Goal: Check status

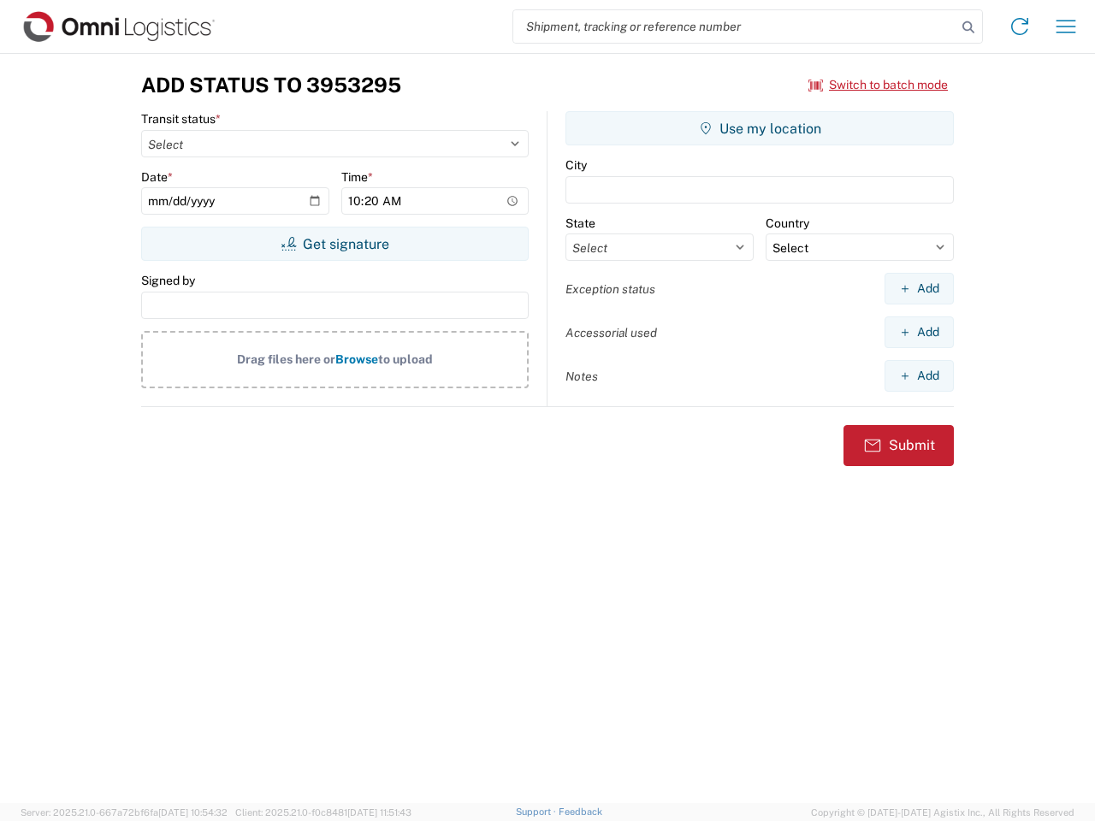
click at [735, 27] on input "search" at bounding box center [734, 26] width 443 height 32
click at [968, 27] on icon at bounding box center [968, 27] width 24 height 24
click at [1019, 27] on icon at bounding box center [1019, 26] width 27 height 27
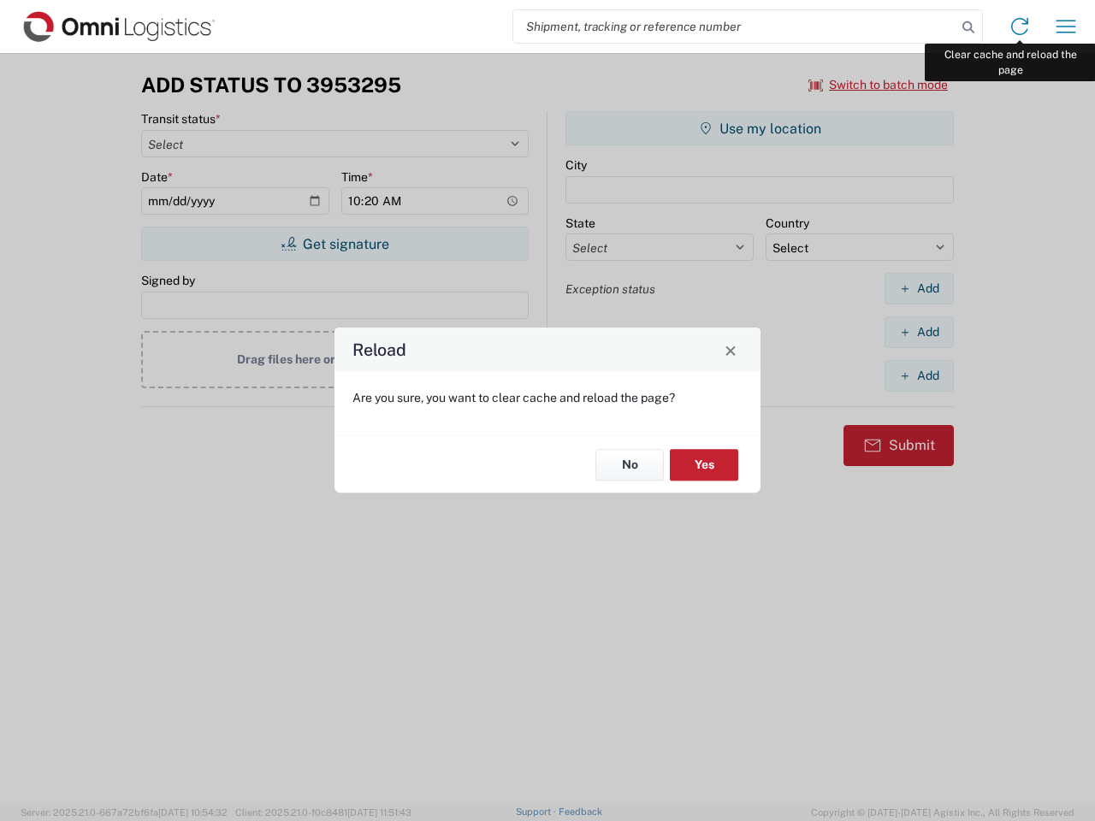
click at [1066, 27] on div "Reload Are you sure, you want to clear cache and reload the page? No Yes" at bounding box center [547, 410] width 1095 height 821
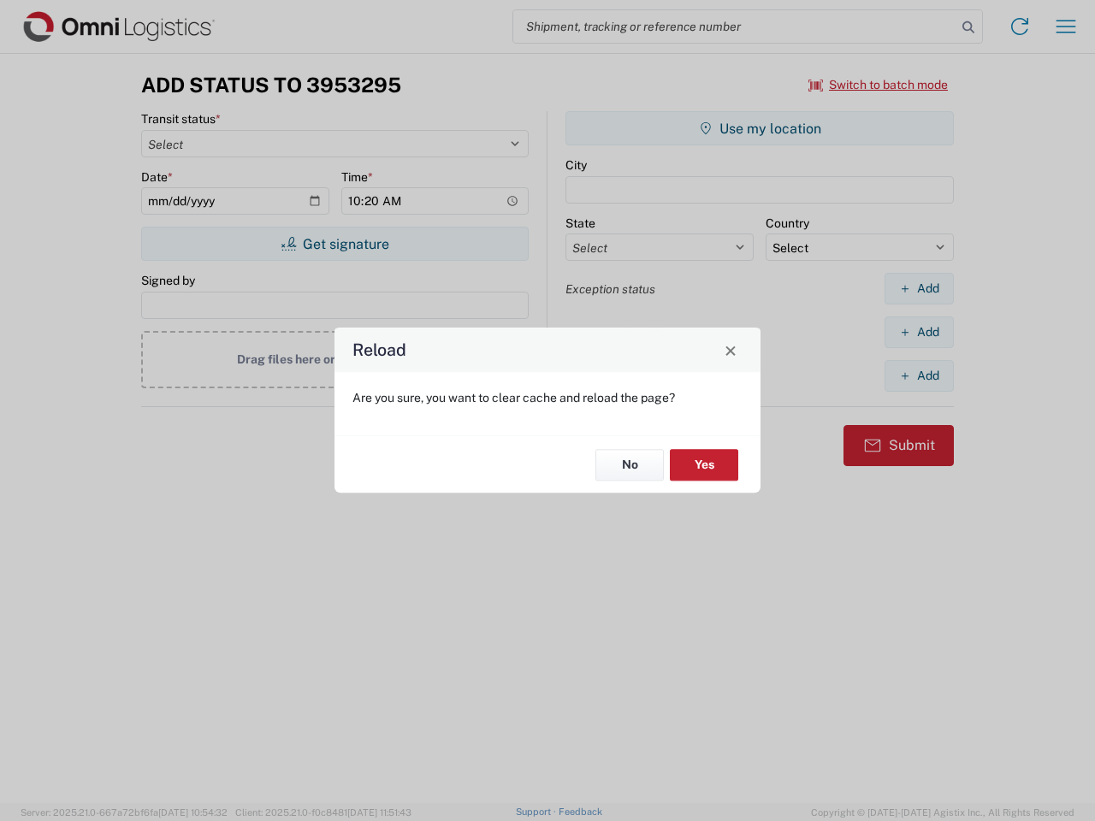
click at [878, 85] on div "Reload Are you sure, you want to clear cache and reload the page? No Yes" at bounding box center [547, 410] width 1095 height 821
click at [334, 244] on div "Reload Are you sure, you want to clear cache and reload the page? No Yes" at bounding box center [547, 410] width 1095 height 821
click at [759, 128] on div "Reload Are you sure, you want to clear cache and reload the page? No Yes" at bounding box center [547, 410] width 1095 height 821
click at [918, 288] on div "Reload Are you sure, you want to clear cache and reload the page? No Yes" at bounding box center [547, 410] width 1095 height 821
click at [918, 332] on div "Reload Are you sure, you want to clear cache and reload the page? No Yes" at bounding box center [547, 410] width 1095 height 821
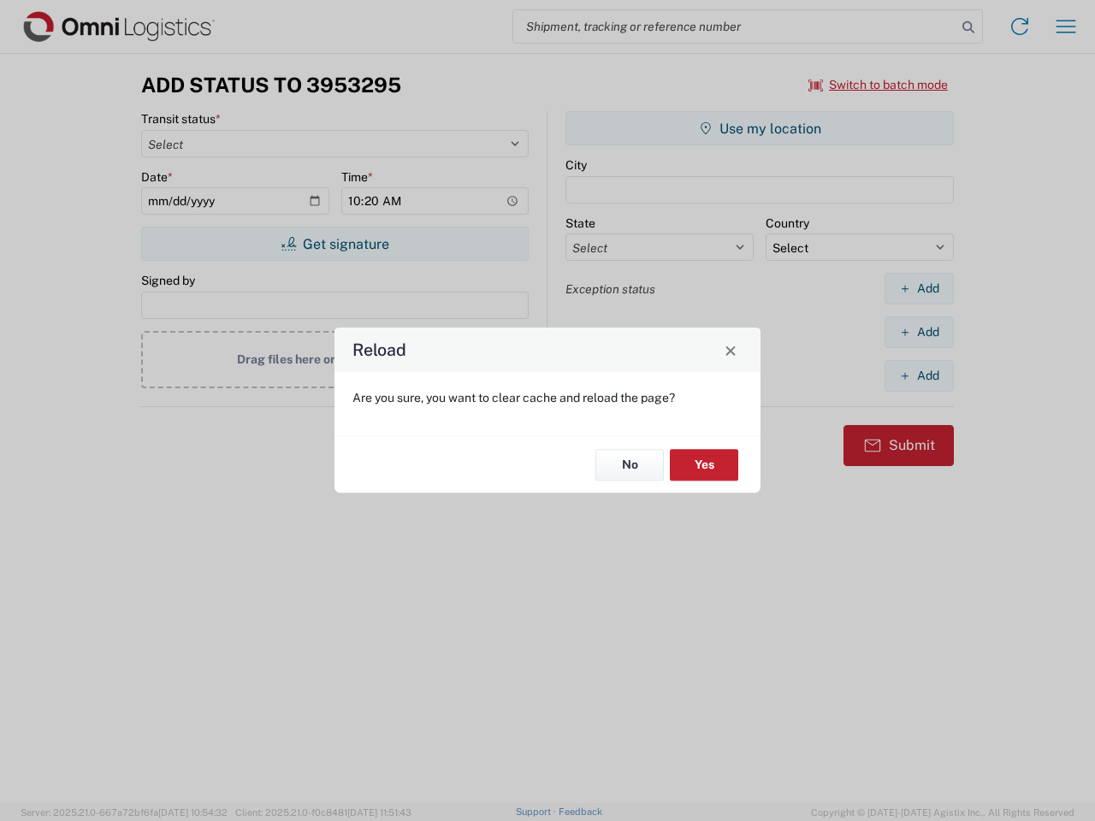
click at [918, 375] on div "Reload Are you sure, you want to clear cache and reload the page? No Yes" at bounding box center [547, 410] width 1095 height 821
